Goal: Task Accomplishment & Management: Complete application form

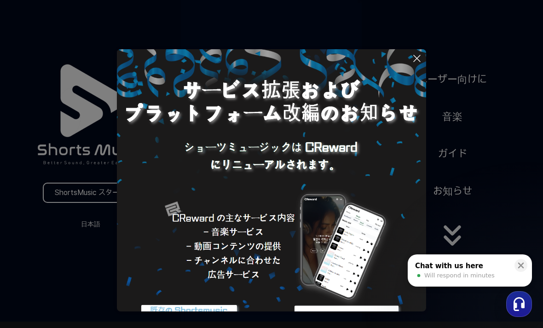
click at [423, 52] on img at bounding box center [272, 204] width 310 height 310
click at [416, 53] on icon at bounding box center [417, 58] width 11 height 11
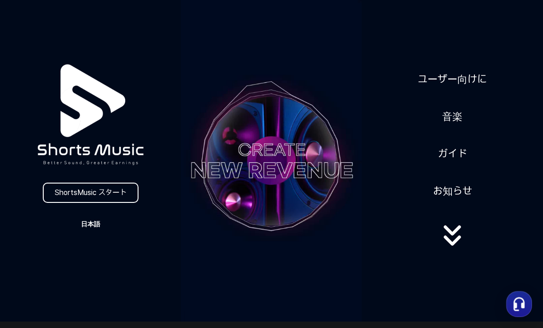
click at [101, 227] on button "日本語" at bounding box center [91, 224] width 44 height 13
click at [119, 196] on button at bounding box center [271, 164] width 543 height 328
click at [120, 196] on link "ShortsMusic スタート" at bounding box center [91, 193] width 96 height 20
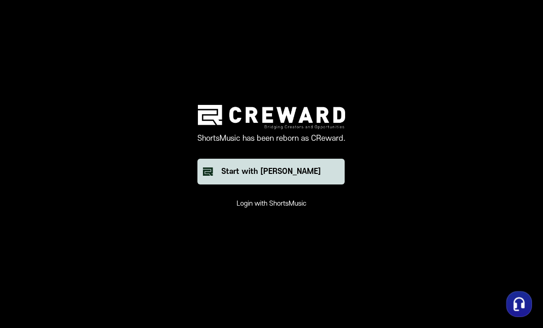
click at [239, 185] on button "Start with Creward" at bounding box center [271, 172] width 147 height 26
